Goal: Task Accomplishment & Management: Use online tool/utility

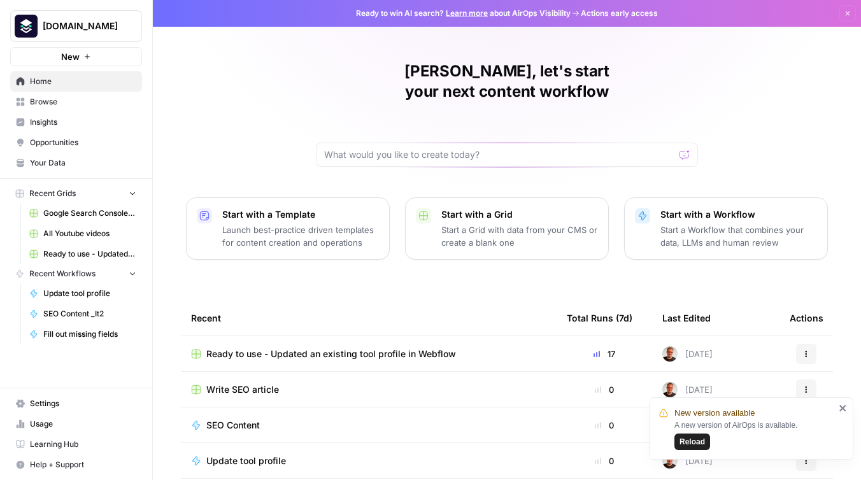
click at [318, 348] on span "Ready to use - Updated an existing tool profile in Webflow" at bounding box center [331, 354] width 250 height 13
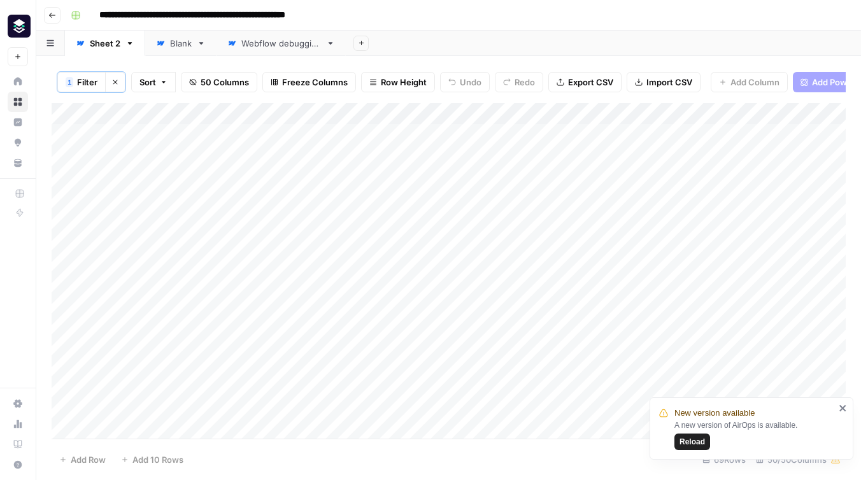
click at [684, 439] on span "Reload" at bounding box center [691, 441] width 25 height 11
click at [651, 134] on div "Add Column" at bounding box center [449, 270] width 794 height 335
click at [648, 307] on div "Add Column" at bounding box center [449, 270] width 794 height 335
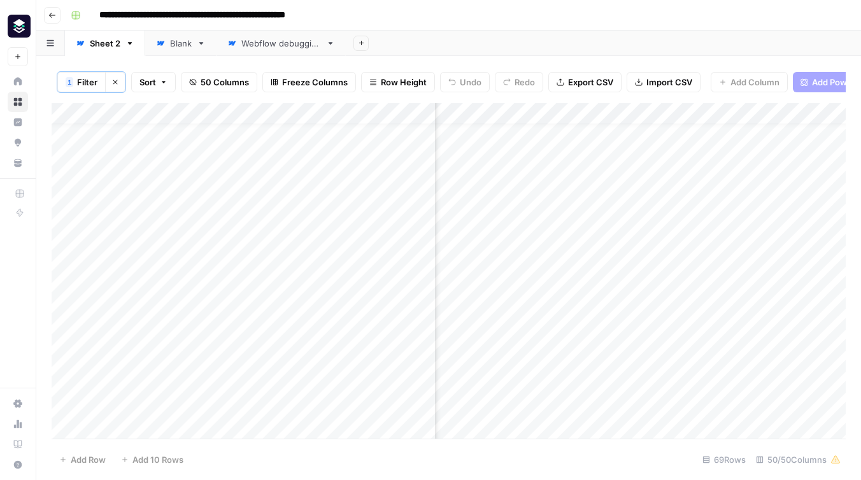
click at [649, 396] on div "Add Column" at bounding box center [449, 270] width 794 height 335
click at [652, 373] on div "Add Column" at bounding box center [449, 270] width 794 height 335
click at [652, 397] on div "Add Column" at bounding box center [449, 270] width 794 height 335
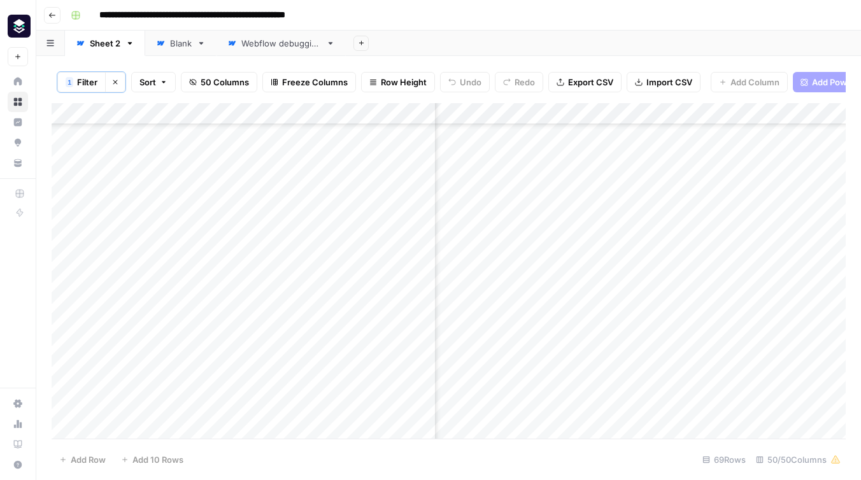
click at [648, 330] on div "Add Column" at bounding box center [449, 270] width 794 height 335
click at [645, 351] on div "Add Column" at bounding box center [449, 270] width 794 height 335
click at [650, 372] on div "Add Column" at bounding box center [449, 270] width 794 height 335
click at [647, 397] on div "Add Column" at bounding box center [449, 270] width 794 height 335
click at [649, 419] on div "Add Column" at bounding box center [449, 270] width 794 height 335
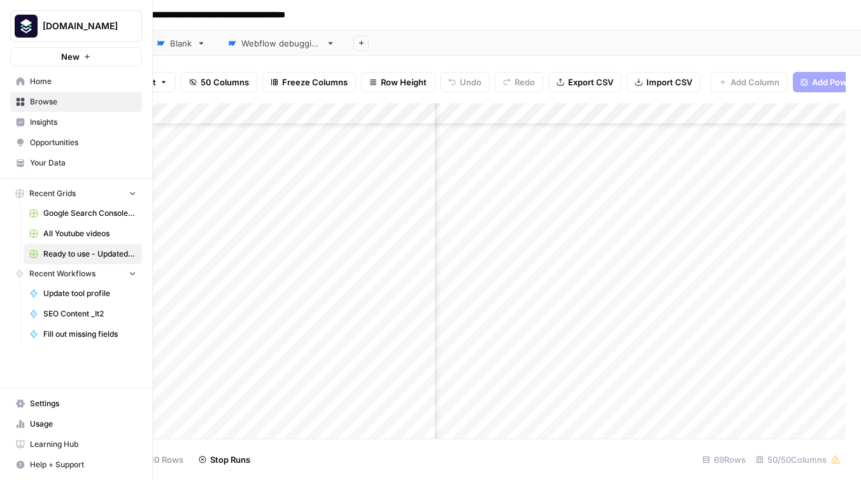
click at [42, 124] on span "Insights" at bounding box center [83, 121] width 106 height 11
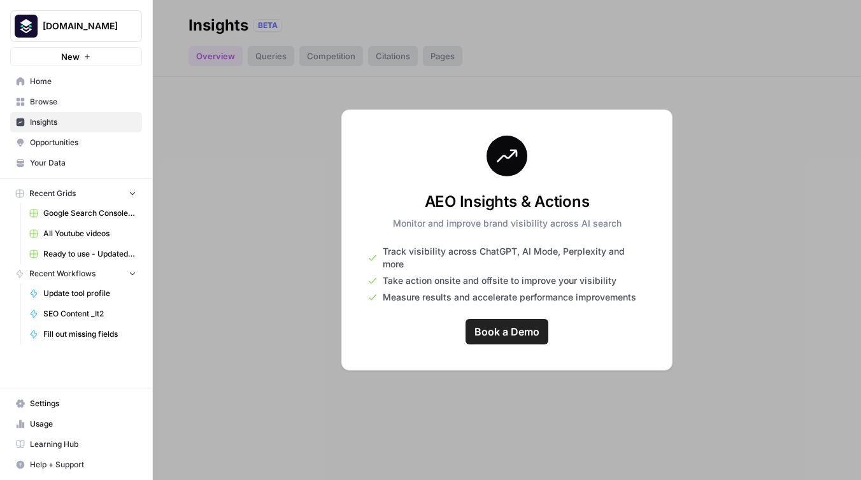
click at [290, 148] on div at bounding box center [507, 240] width 708 height 480
click at [62, 430] on link "Usage" at bounding box center [76, 424] width 132 height 20
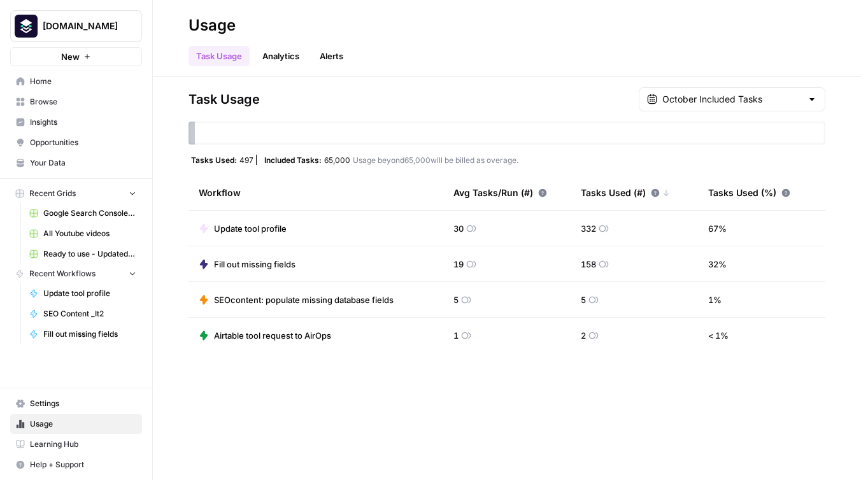
click at [43, 248] on span "Ready to use - Updated an existing tool profile in Webflow" at bounding box center [89, 253] width 93 height 11
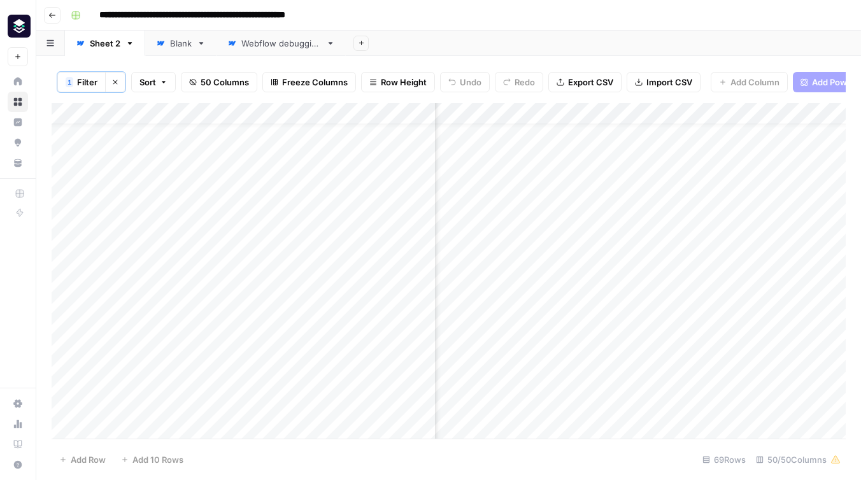
scroll to position [26, 3231]
click at [560, 329] on div "Add Column" at bounding box center [449, 270] width 794 height 335
click at [564, 346] on div "Add Column" at bounding box center [449, 270] width 794 height 335
click at [563, 370] on div "Add Column" at bounding box center [449, 270] width 794 height 335
click at [563, 388] on div "Add Column" at bounding box center [449, 270] width 794 height 335
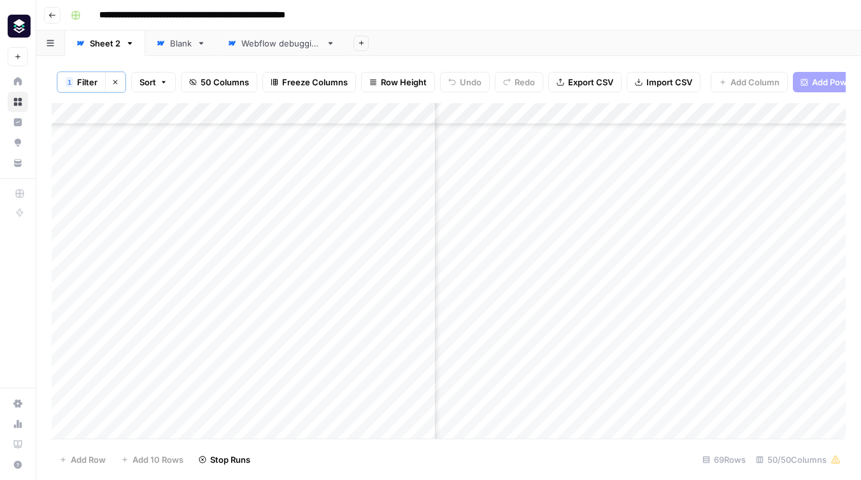
scroll to position [82, 3231]
click at [561, 356] on div "Add Column" at bounding box center [449, 270] width 794 height 335
click at [559, 376] on div "Add Column" at bounding box center [449, 270] width 794 height 335
click at [560, 215] on div "Add Column" at bounding box center [449, 270] width 794 height 335
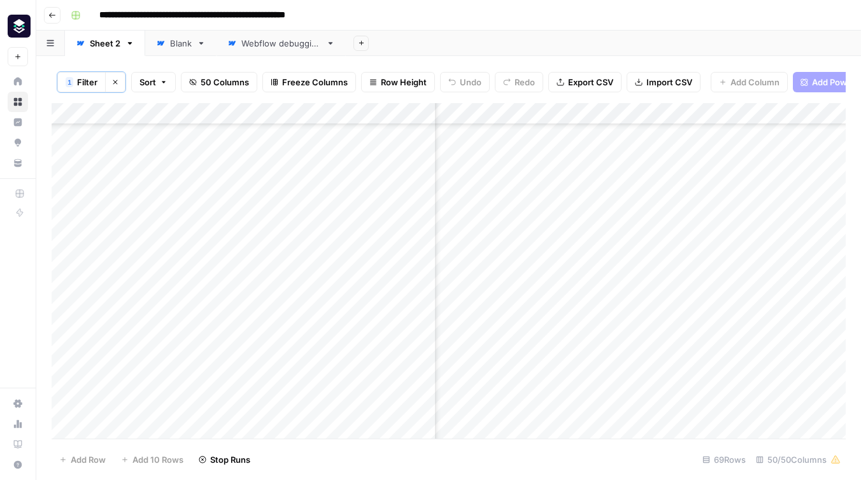
click at [561, 238] on div "Add Column" at bounding box center [449, 270] width 794 height 335
click at [563, 263] on div "Add Column" at bounding box center [449, 270] width 794 height 335
click at [563, 280] on div "Add Column" at bounding box center [449, 270] width 794 height 335
click at [609, 260] on div "Add Column" at bounding box center [449, 270] width 794 height 335
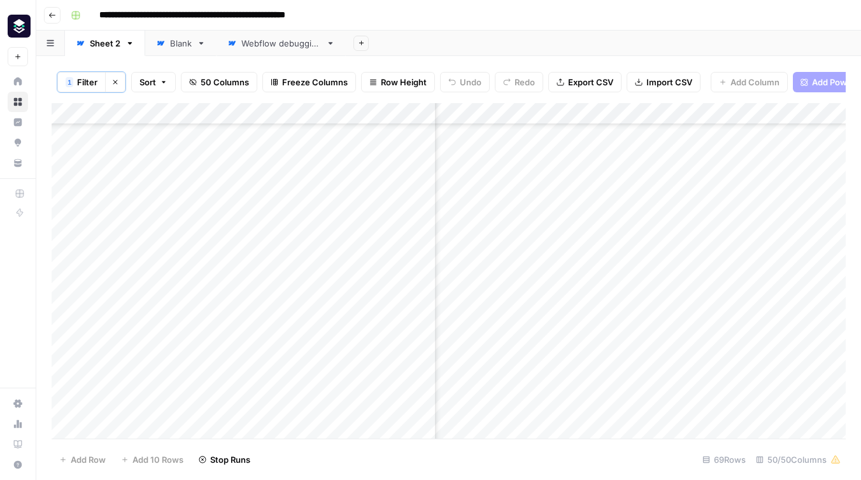
scroll to position [327, 3231]
click at [609, 305] on div "Add Column" at bounding box center [449, 270] width 794 height 335
click at [564, 351] on div "Add Column" at bounding box center [449, 270] width 794 height 335
click at [562, 370] on div "Add Column" at bounding box center [449, 270] width 794 height 335
click at [563, 394] on div "Add Column" at bounding box center [449, 270] width 794 height 335
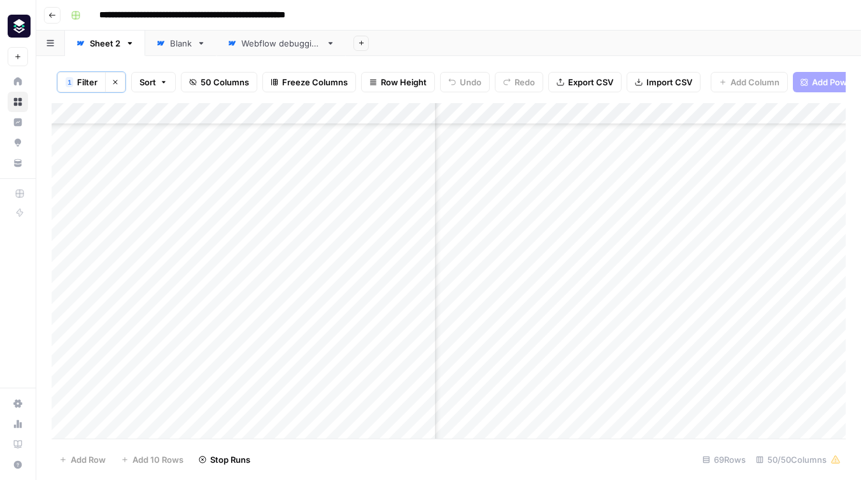
click at [563, 416] on div "Add Column" at bounding box center [449, 270] width 794 height 335
click at [609, 337] on div "Add Column" at bounding box center [449, 270] width 794 height 335
click at [561, 363] on div "Add Column" at bounding box center [449, 270] width 794 height 335
click at [561, 382] on div "Add Column" at bounding box center [449, 270] width 794 height 335
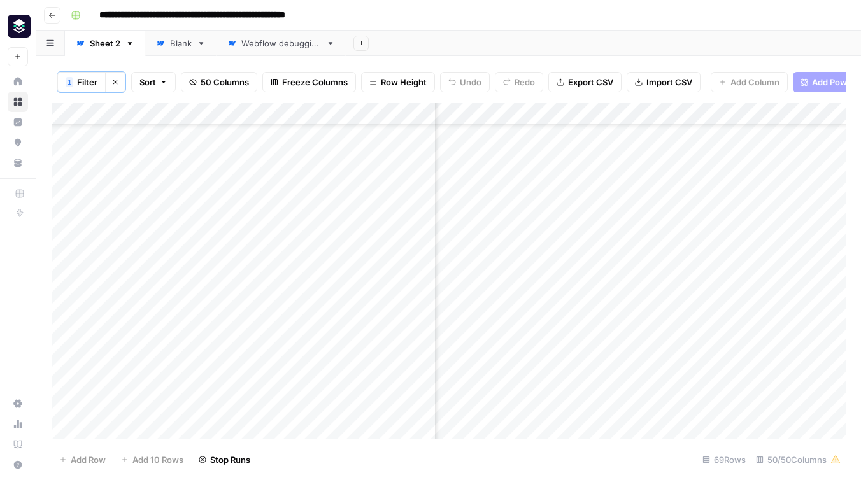
click at [563, 402] on div "Add Column" at bounding box center [449, 270] width 794 height 335
click at [563, 421] on div "Add Column" at bounding box center [449, 270] width 794 height 335
click at [561, 307] on div "Add Column" at bounding box center [449, 270] width 794 height 335
click at [561, 328] on div "Add Column" at bounding box center [449, 270] width 794 height 335
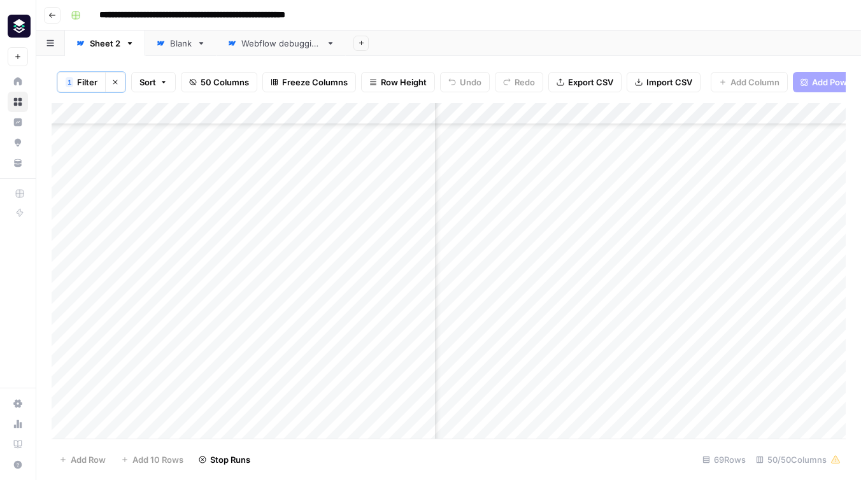
click at [561, 353] on div "Add Column" at bounding box center [449, 270] width 794 height 335
click at [560, 337] on div "Add Column" at bounding box center [449, 270] width 794 height 335
click at [609, 357] on div "Add Column" at bounding box center [449, 270] width 794 height 335
click at [562, 380] on div "Add Column" at bounding box center [449, 270] width 794 height 335
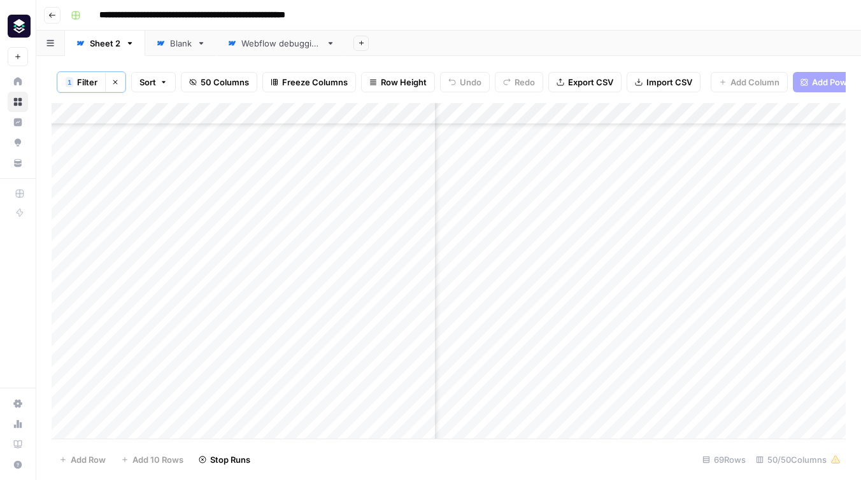
click at [560, 402] on div "Add Column" at bounding box center [449, 270] width 794 height 335
click at [560, 420] on div "Add Column" at bounding box center [449, 270] width 794 height 335
click at [561, 260] on div "Add Column" at bounding box center [449, 270] width 794 height 335
click at [560, 285] on div "Add Column" at bounding box center [449, 270] width 794 height 335
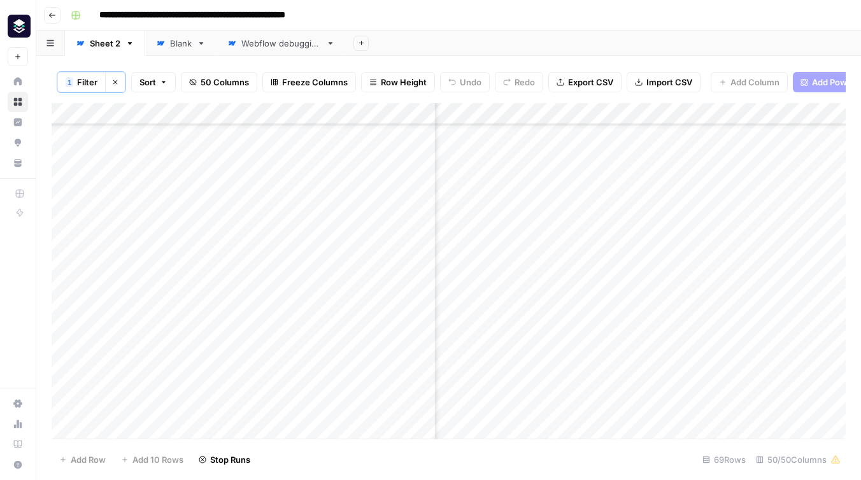
click at [560, 301] on div "Add Column" at bounding box center [449, 270] width 794 height 335
click at [560, 324] on div "Add Column" at bounding box center [449, 270] width 794 height 335
click at [562, 344] on div "Add Column" at bounding box center [449, 270] width 794 height 335
click at [566, 372] on div "Add Column" at bounding box center [449, 270] width 794 height 335
click at [563, 387] on div "Add Column" at bounding box center [449, 270] width 794 height 335
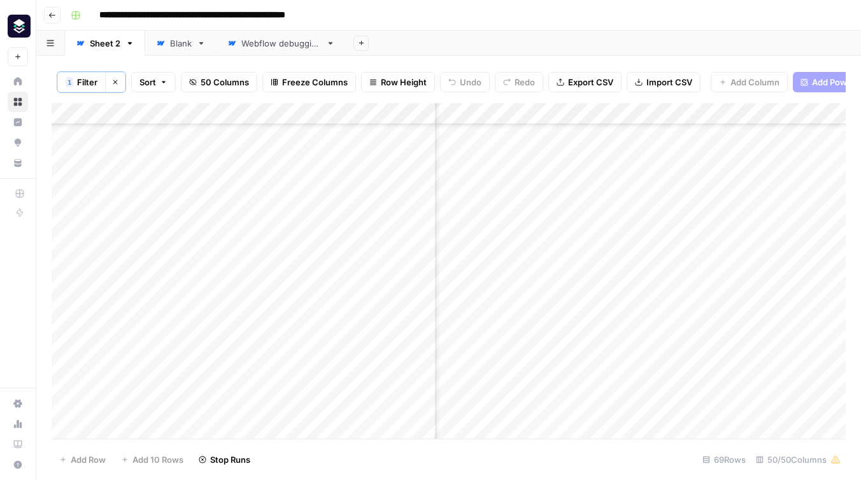
click at [562, 409] on div "Add Column" at bounding box center [449, 270] width 794 height 335
click at [563, 209] on div "Add Column" at bounding box center [449, 270] width 794 height 335
click at [563, 230] on div "Add Column" at bounding box center [449, 270] width 794 height 335
click at [563, 250] on div "Add Column" at bounding box center [449, 270] width 794 height 335
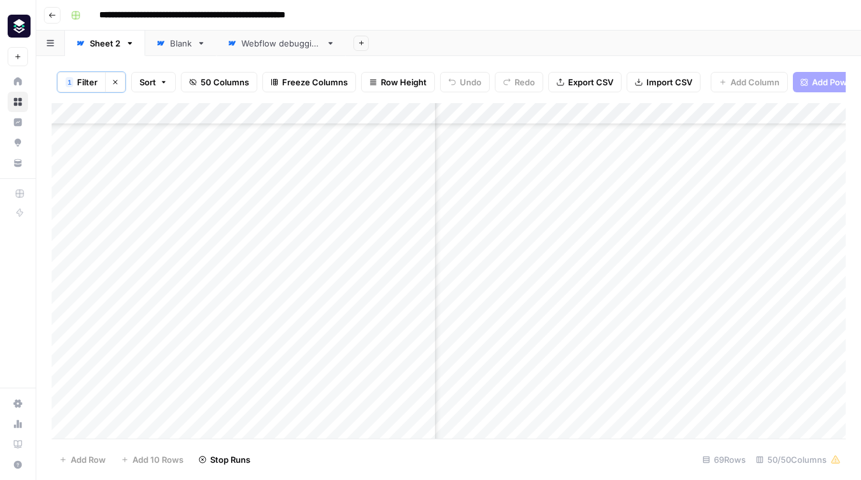
click at [563, 314] on div "Add Column" at bounding box center [449, 270] width 794 height 335
click at [564, 341] on div "Add Column" at bounding box center [449, 270] width 794 height 335
click at [564, 361] on div "Add Column" at bounding box center [449, 270] width 794 height 335
click at [563, 405] on div "Add Column" at bounding box center [449, 270] width 794 height 335
click at [562, 425] on div "Add Column" at bounding box center [449, 270] width 794 height 335
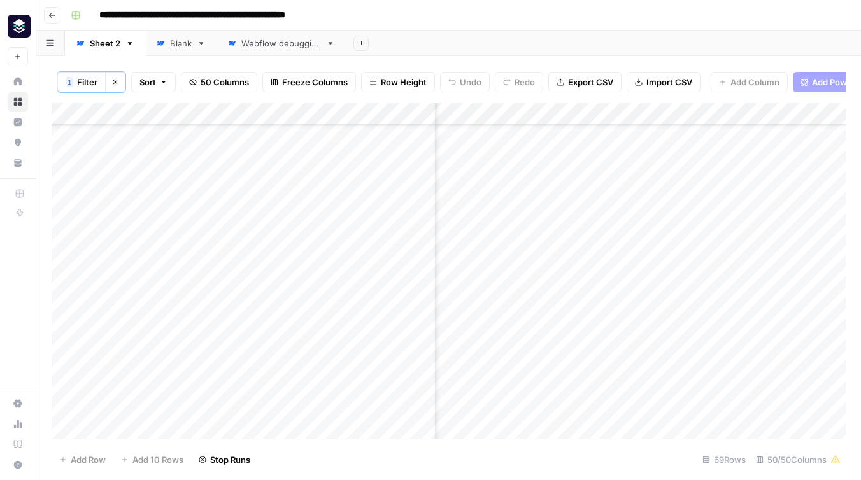
scroll to position [1178, 3231]
click at [560, 302] on div "Add Column" at bounding box center [449, 270] width 794 height 335
click at [610, 362] on div "Add Column" at bounding box center [449, 270] width 794 height 335
click at [563, 384] on div "Add Column" at bounding box center [449, 270] width 794 height 335
